Goal: Task Accomplishment & Management: Manage account settings

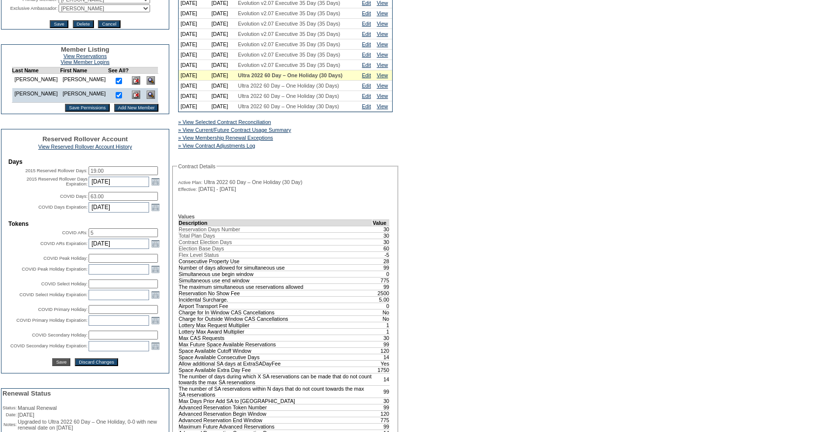
scroll to position [232, 0]
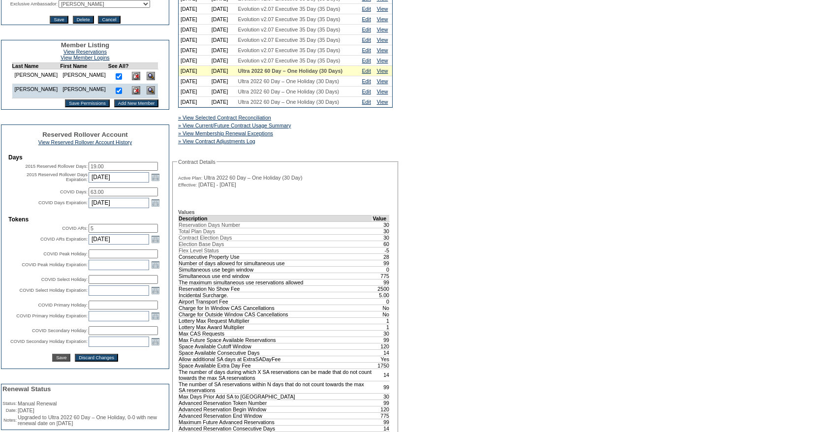
click at [143, 171] on input "19.00" at bounding box center [123, 166] width 69 height 9
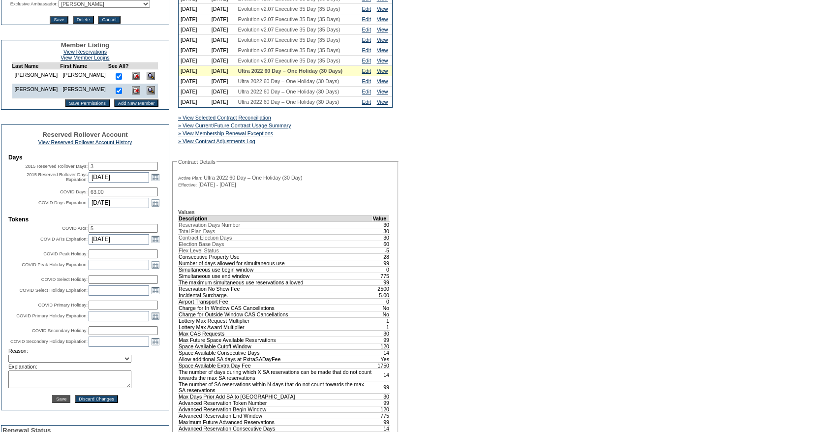
type input "3"
click at [526, 142] on div "A B C D E F G H I J K L M N O P Q R S T U V W X Y Z ER Accounts Edit Membership…" at bounding box center [417, 399] width 834 height 1128
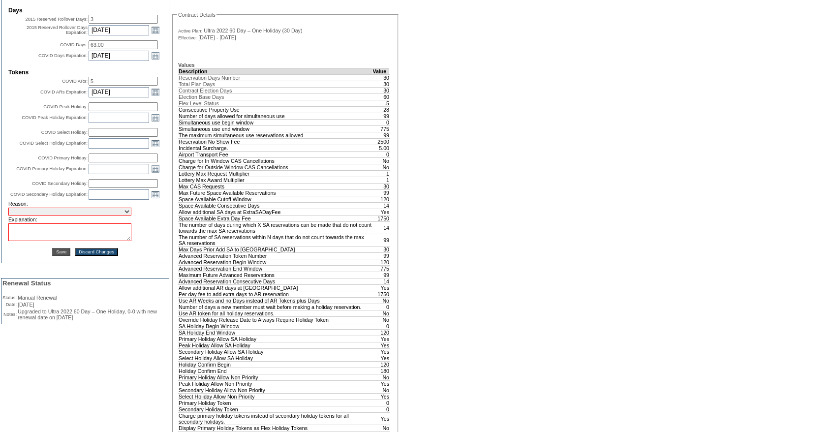
scroll to position [381, 0]
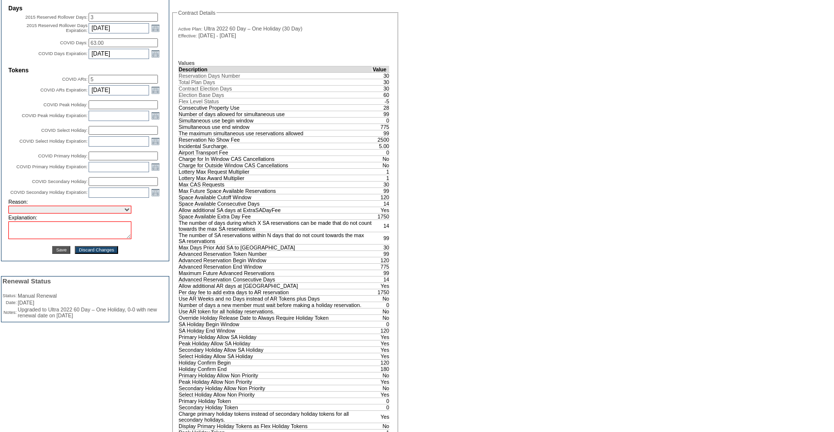
click at [76, 213] on select "Requested Transfer Exception Member Transfer Error Internal Correction Other Co…" at bounding box center [69, 210] width 123 height 8
select select "980"
click at [8, 213] on select "Requested Transfer Exception Member Transfer Error Internal Correction Other Co…" at bounding box center [69, 210] width 123 height 8
click at [39, 239] on textarea at bounding box center [69, 230] width 123 height 18
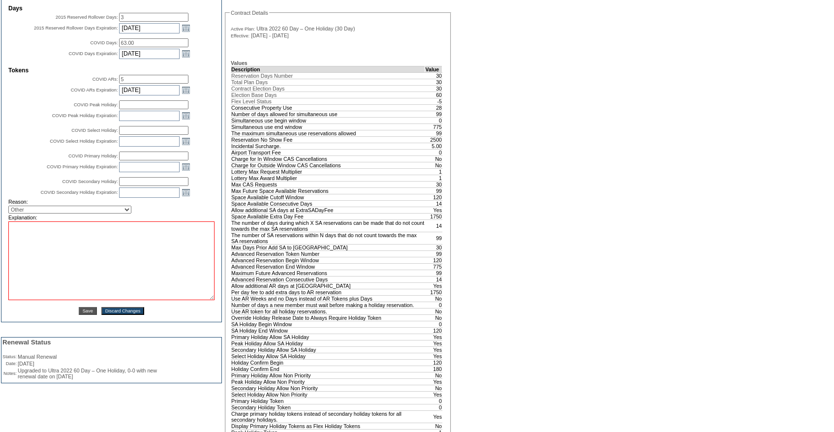
drag, startPoint x: 128, startPoint y: 276, endPoint x: 211, endPoint y: 337, distance: 102.8
click at [211, 315] on tbody "Days 2015 Reserved Rollover Days: 3 2015 Reserved Rollover Days Expiration: [DA…" at bounding box center [111, 160] width 206 height 310
paste textarea "[PERSON_NAME] case [DATE], removing 22 days from contract. Days were monetized …"
drag, startPoint x: 168, startPoint y: 317, endPoint x: 148, endPoint y: 263, distance: 58.2
click at [148, 263] on textarea "[PERSON_NAME] case [DATE], removing 22 days from contract. Days were monetized …" at bounding box center [111, 260] width 206 height 79
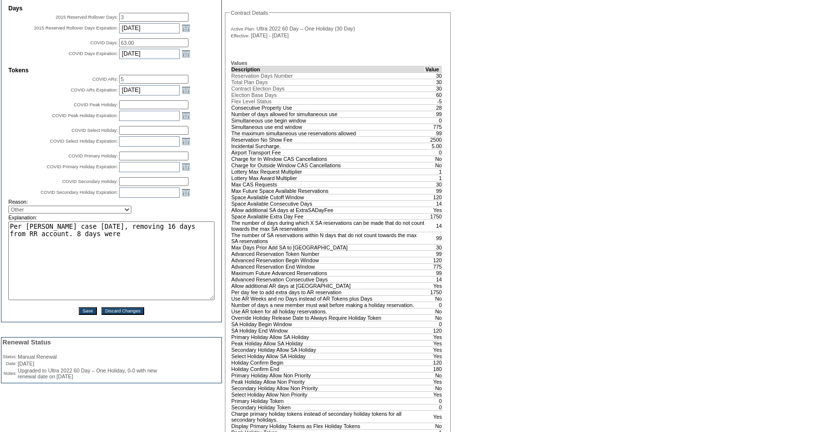
click at [159, 276] on textarea "Per [PERSON_NAME] case [DATE], removing 16 days from RR account. 8 days were" at bounding box center [111, 260] width 206 height 79
paste textarea "monetized to lower cash cost of upgrade"
click at [122, 272] on textarea "Per [PERSON_NAME] case [DATE], removing 16 days from RR account. 8 days weremon…" at bounding box center [111, 260] width 206 height 79
click at [154, 294] on textarea "Per [PERSON_NAME] case [DATE], removing 16 days from RR account. 8 days were mo…" at bounding box center [111, 260] width 206 height 79
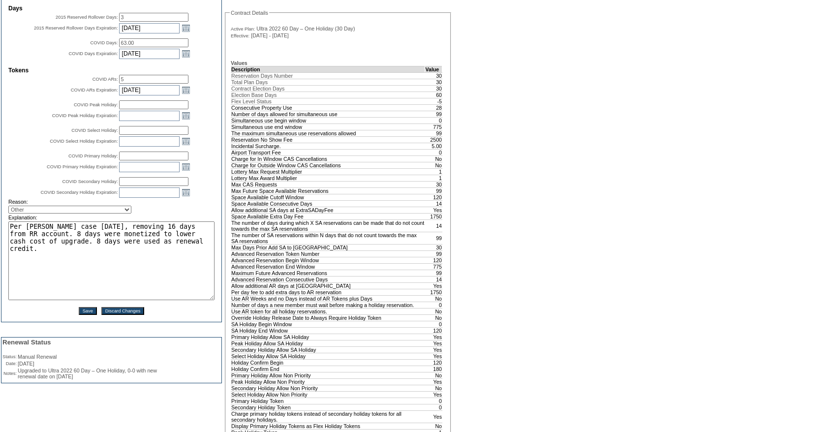
click at [525, 217] on div "A B C D E F G H I J K L M N O P Q R S T U V W X Y Z ER Accounts Edit Membership…" at bounding box center [417, 250] width 834 height 1128
click at [107, 271] on textarea "Per [PERSON_NAME] case [DATE], removing 16 days from RR account. 8 days were mo…" at bounding box center [111, 260] width 206 height 79
click at [116, 281] on textarea "Per [PERSON_NAME] case [DATE], removing 16 days from RR account. 8 days monetiz…" at bounding box center [111, 260] width 206 height 79
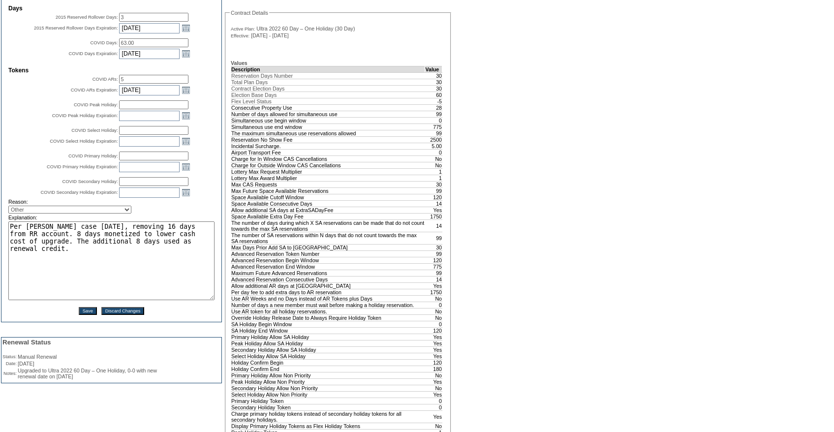
click at [120, 297] on textarea "Per [PERSON_NAME] case [DATE], removing 16 days from RR account. 8 days monetiz…" at bounding box center [111, 260] width 206 height 79
type textarea "Per [PERSON_NAME] case [DATE], removing 16 days from RR account. 8 days monetiz…"
click at [84, 315] on input "Save" at bounding box center [88, 311] width 18 height 8
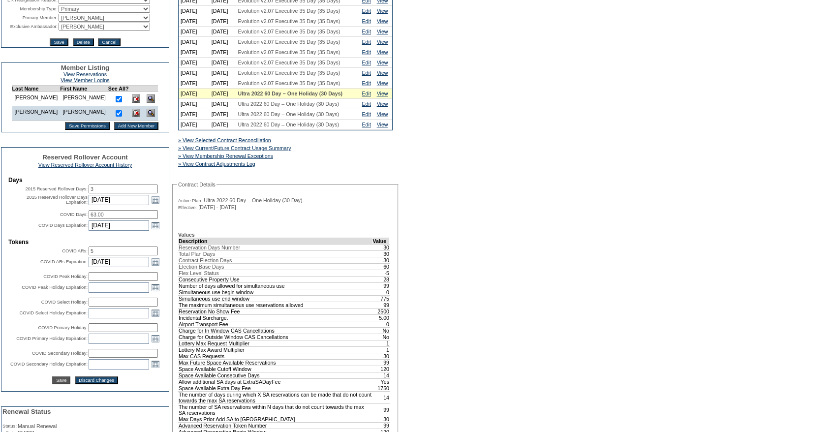
scroll to position [231, 0]
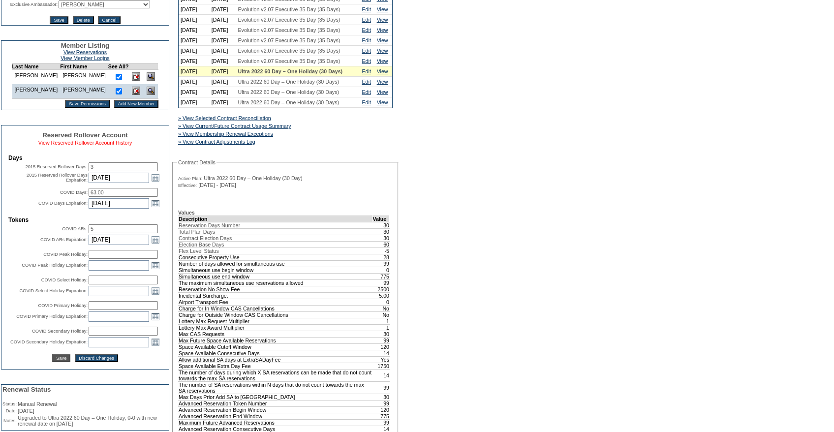
click at [67, 146] on link "View Reserved Rollover Account History" at bounding box center [85, 143] width 94 height 6
